Goal: Find specific page/section

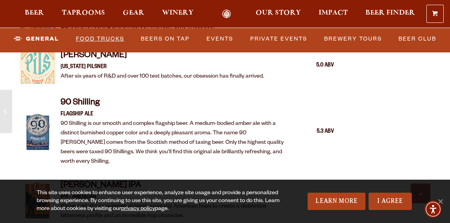
scroll to position [848, 0]
click at [116, 40] on link "Food Trucks" at bounding box center [100, 38] width 55 height 18
drag, startPoint x: 92, startPoint y: 37, endPoint x: 74, endPoint y: 39, distance: 18.1
click at [74, 39] on link "Food Trucks" at bounding box center [93, 38] width 69 height 18
click at [89, 39] on link "Food Trucks" at bounding box center [93, 38] width 69 height 18
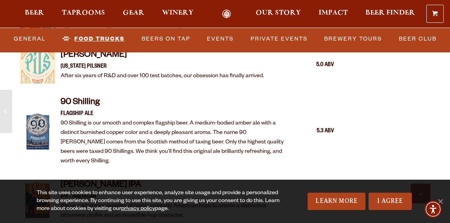
click at [89, 39] on link "Food Trucks" at bounding box center [93, 38] width 69 height 18
click at [175, 78] on div "Odell Pils COLORADO PILSNER After six years of R&D and over 100 test batches, o…" at bounding box center [177, 65] width 314 height 46
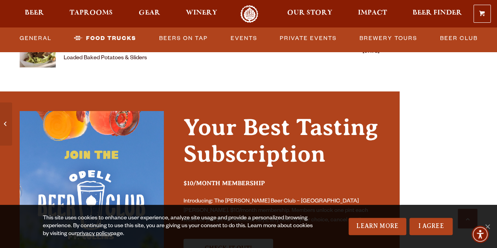
scroll to position [2296, 0]
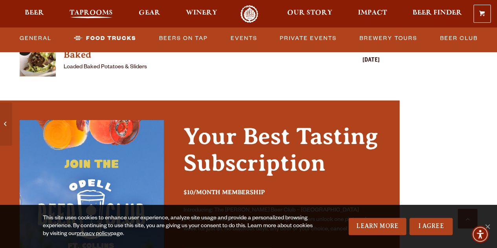
click at [93, 11] on span "Taprooms" at bounding box center [91, 13] width 43 height 6
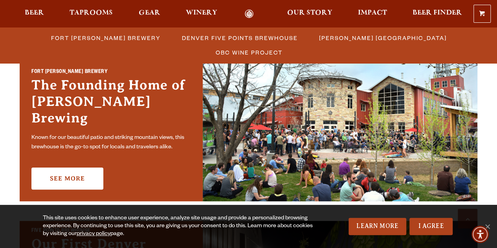
scroll to position [227, 0]
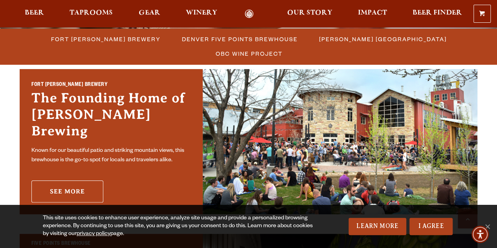
click at [87, 181] on link "See More" at bounding box center [67, 192] width 72 height 22
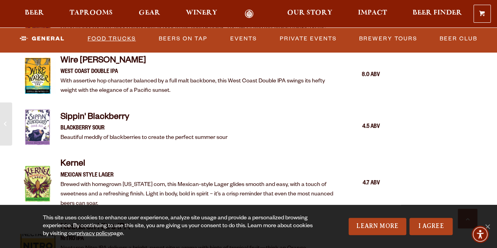
scroll to position [1295, 0]
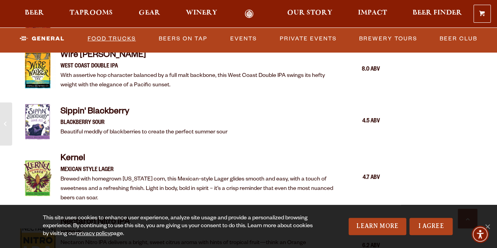
click at [122, 38] on link "Food Trucks" at bounding box center [112, 38] width 55 height 18
click at [186, 37] on link "Beers on Tap" at bounding box center [183, 38] width 55 height 18
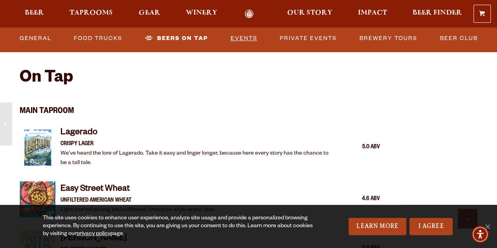
click at [236, 38] on link "Events" at bounding box center [244, 38] width 33 height 18
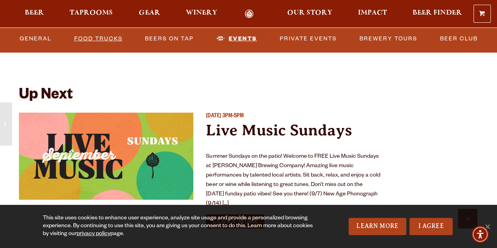
scroll to position [2850, 0]
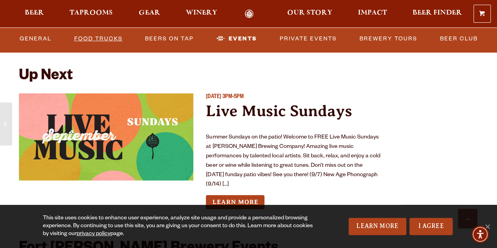
click at [126, 39] on link "Food Trucks" at bounding box center [98, 38] width 55 height 18
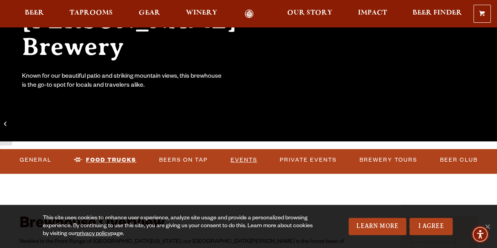
scroll to position [138, 0]
click at [55, 162] on link "General" at bounding box center [36, 160] width 38 height 18
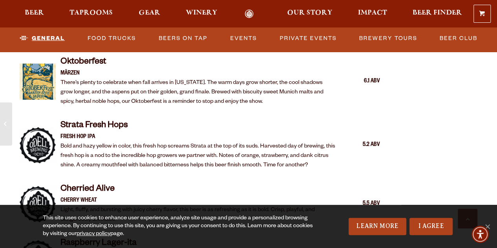
scroll to position [1567, 0]
